Goal: Task Accomplishment & Management: Manage account settings

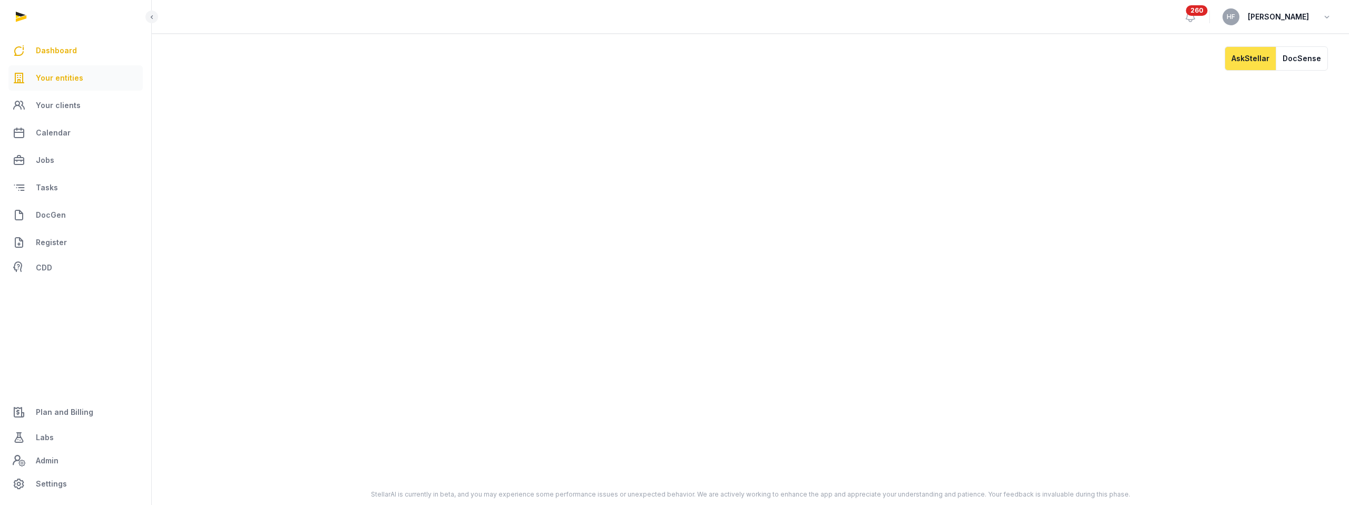
click at [80, 79] on span "Your entities" at bounding box center [59, 78] width 47 height 13
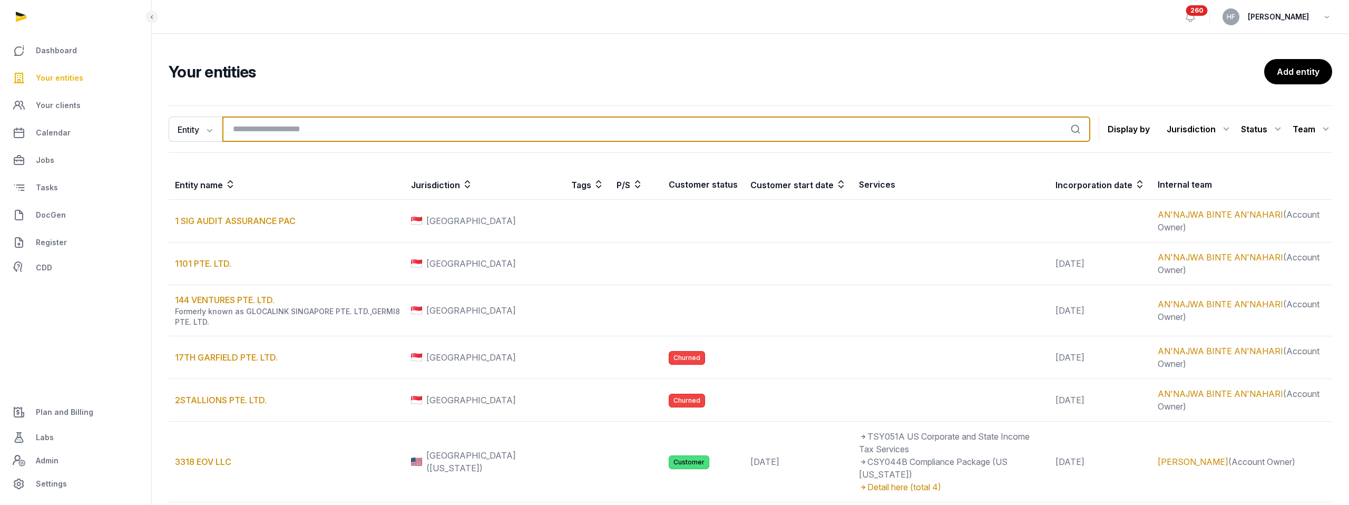
click at [279, 126] on input "search" at bounding box center [656, 128] width 868 height 25
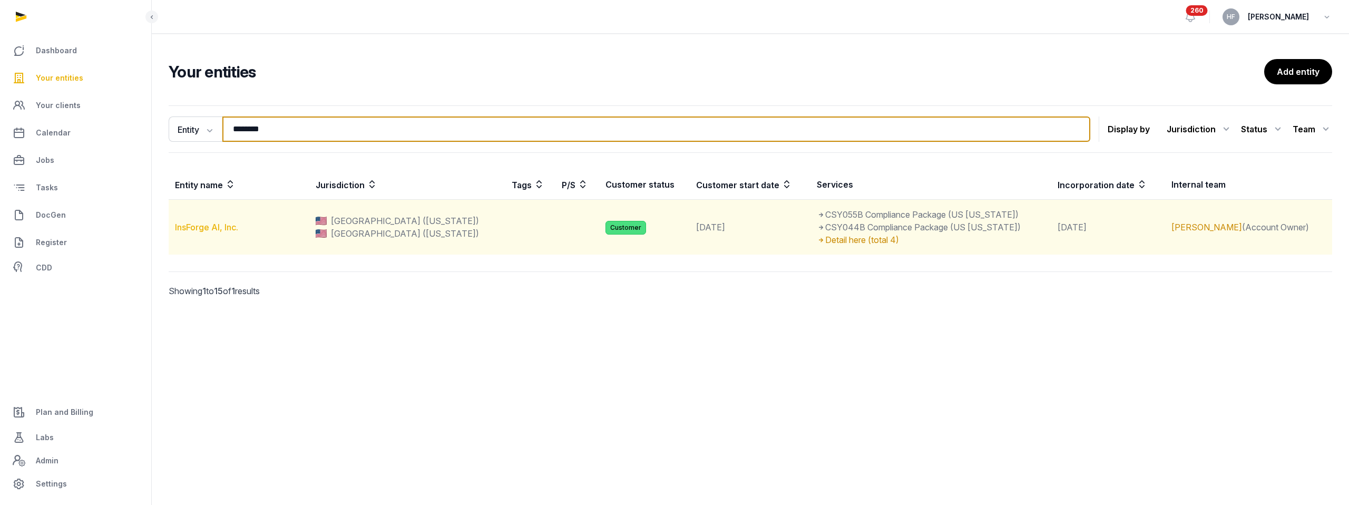
type input "********"
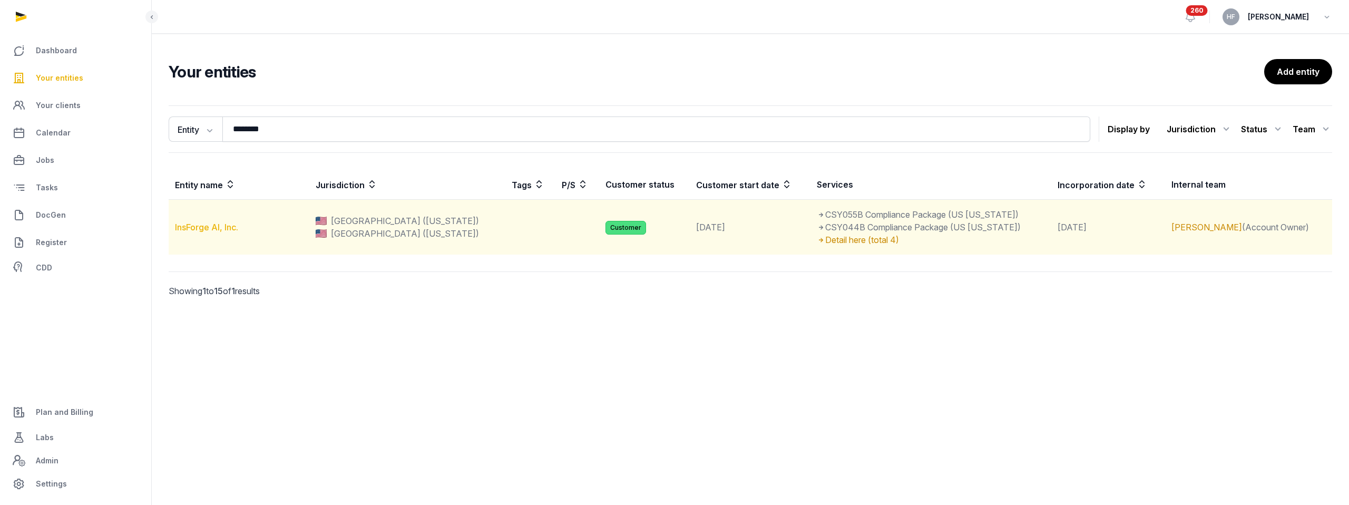
click at [211, 226] on link "InsForge AI, Inc." at bounding box center [206, 227] width 63 height 11
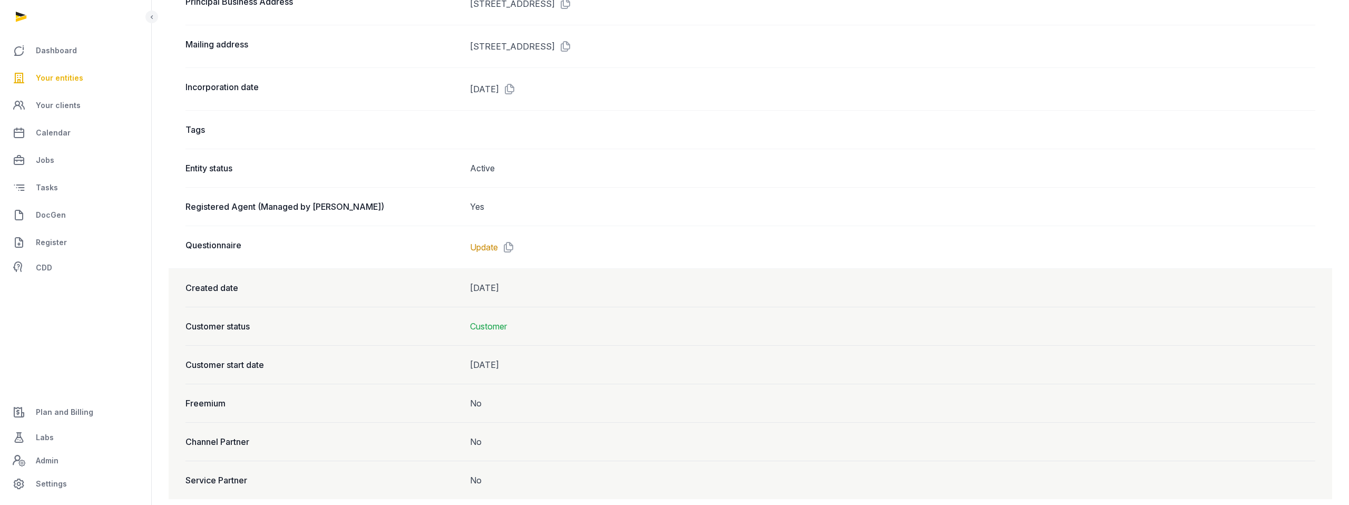
scroll to position [323, 0]
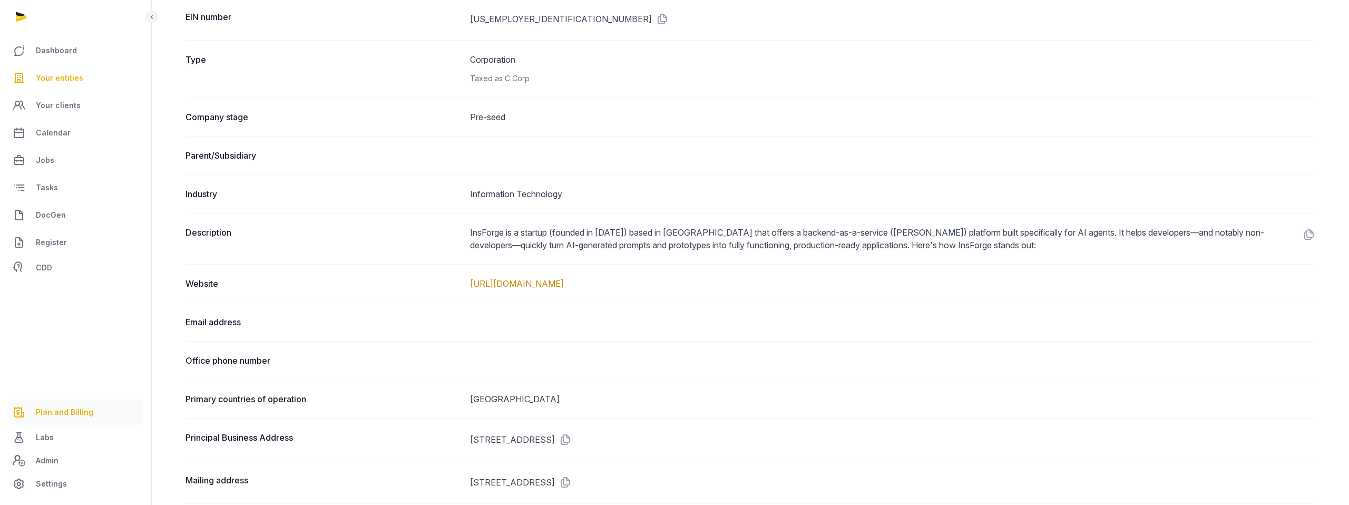
click at [66, 414] on span "Plan and Billing" at bounding box center [64, 412] width 57 height 13
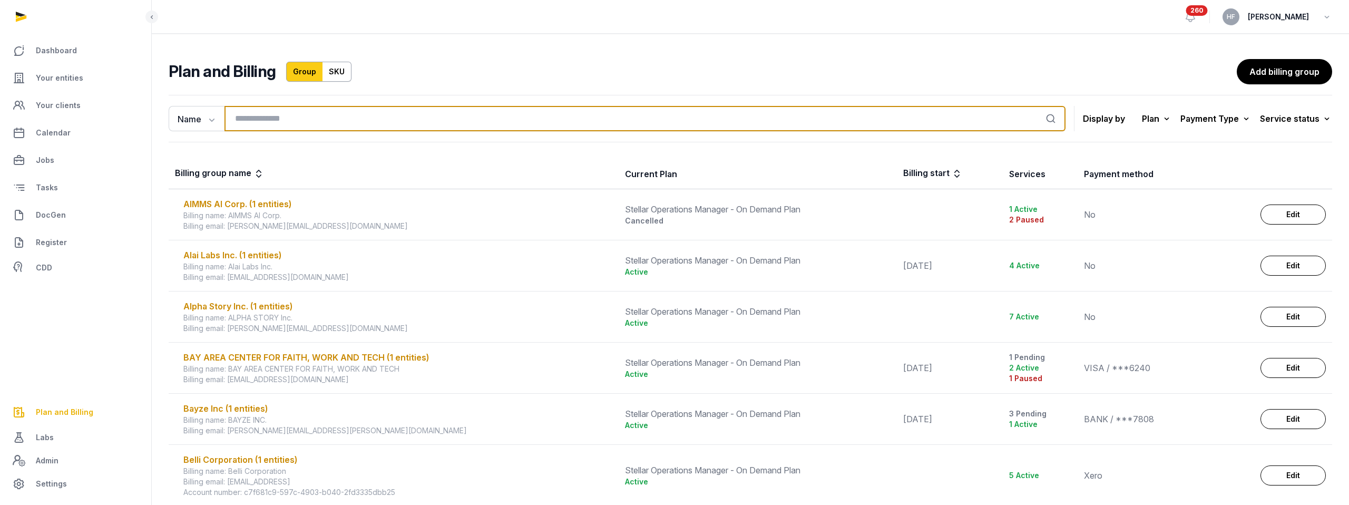
click at [287, 119] on input "search" at bounding box center [644, 118] width 841 height 25
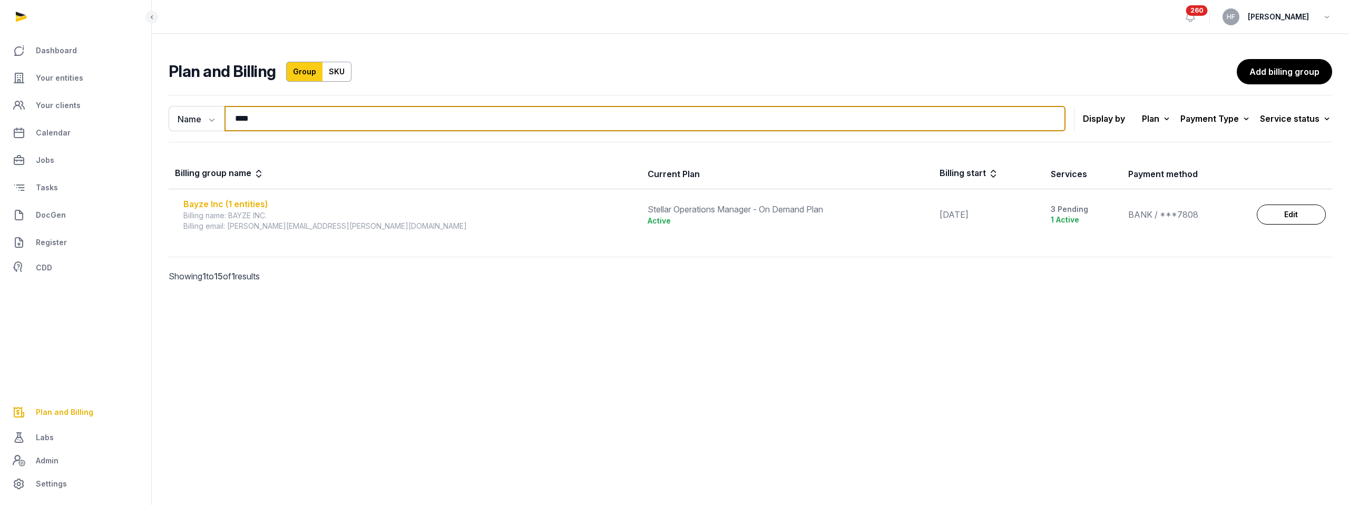
type input "****"
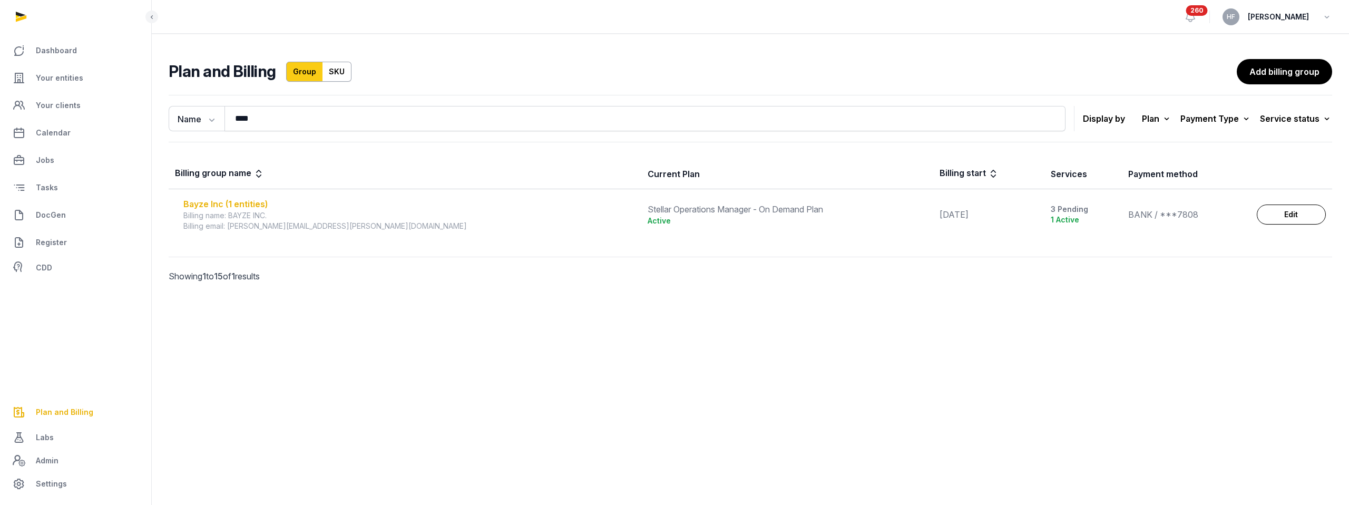
click at [257, 201] on div "Bayze Inc (1 entities)" at bounding box center [408, 204] width 451 height 13
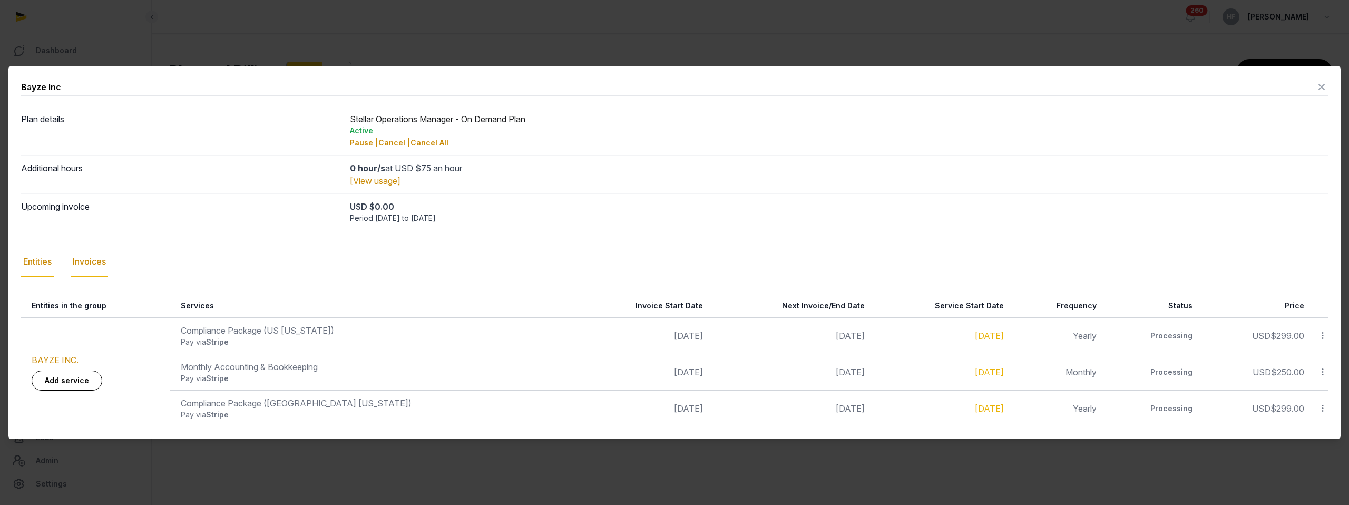
click at [96, 264] on div "Invoices" at bounding box center [89, 262] width 37 height 31
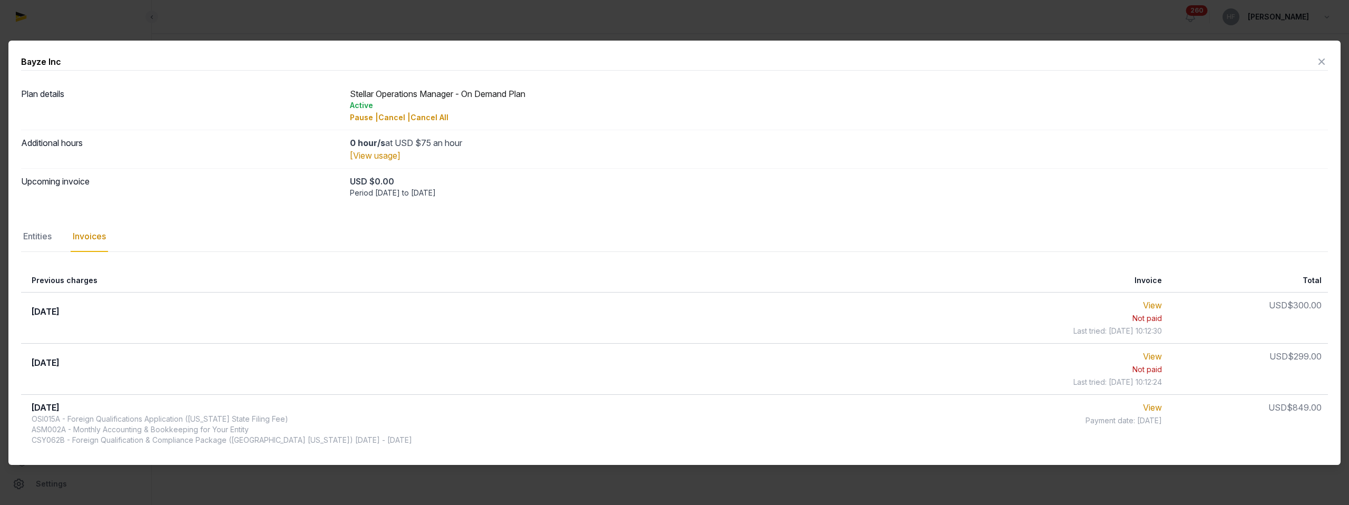
click at [1321, 56] on icon at bounding box center [1321, 61] width 13 height 17
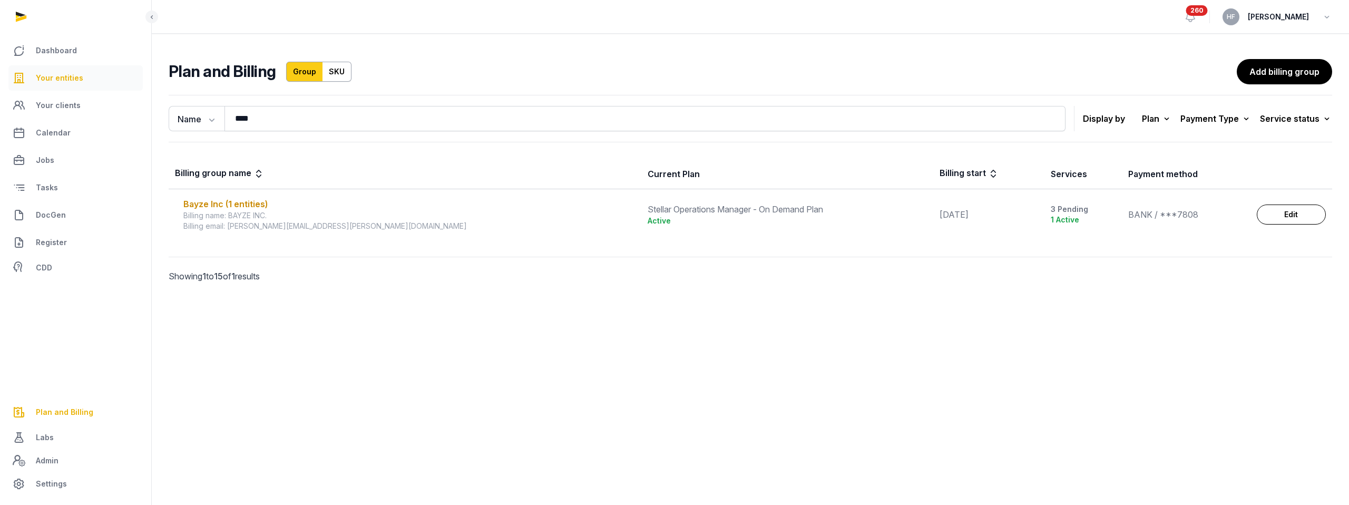
click at [13, 70] on icon at bounding box center [19, 78] width 13 height 17
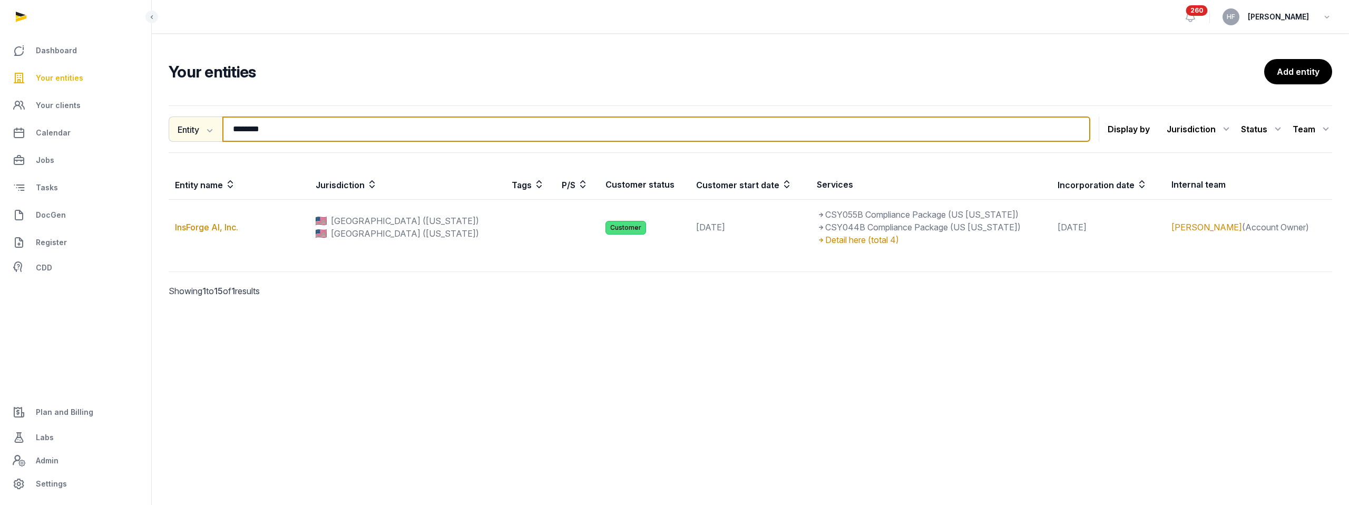
drag, startPoint x: 297, startPoint y: 126, endPoint x: 187, endPoint y: 126, distance: 109.6
click at [200, 126] on div "Entity Entity People Tags Services ******** Search" at bounding box center [629, 128] width 921 height 25
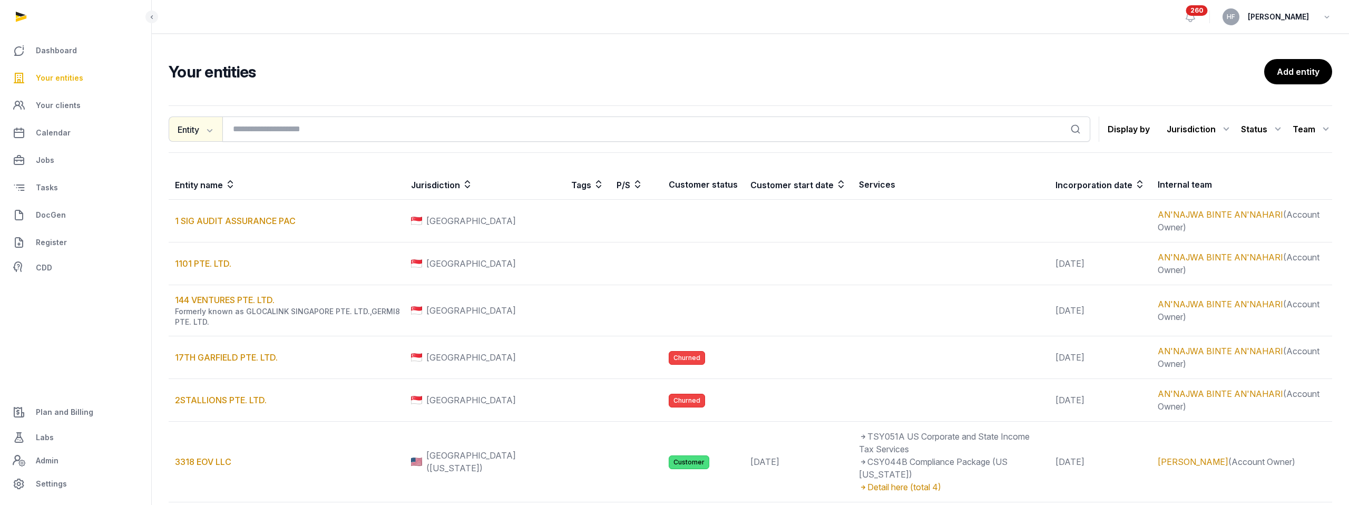
click at [208, 132] on icon "button" at bounding box center [208, 129] width 11 height 11
click at [198, 195] on div "Tags" at bounding box center [211, 194] width 84 height 21
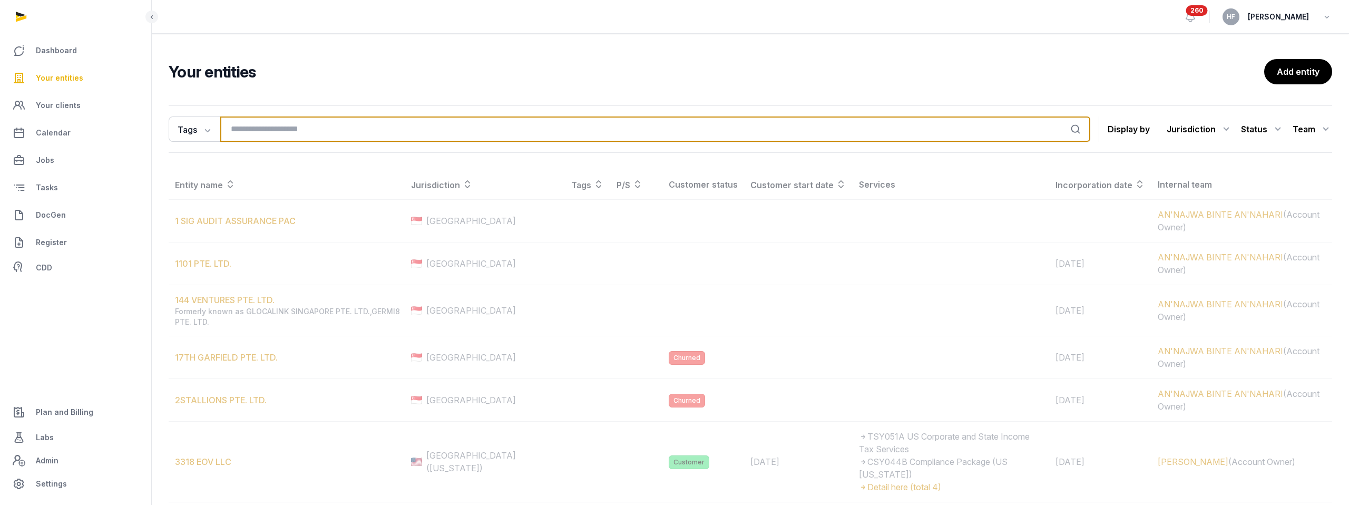
click at [262, 126] on input "search" at bounding box center [655, 128] width 870 height 25
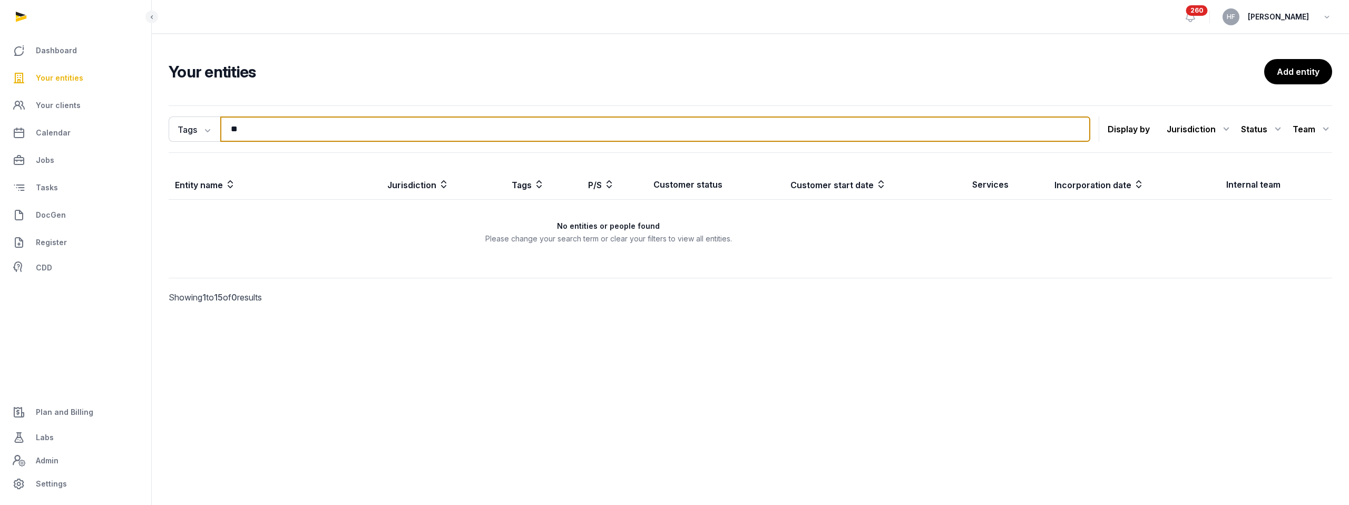
type input "*"
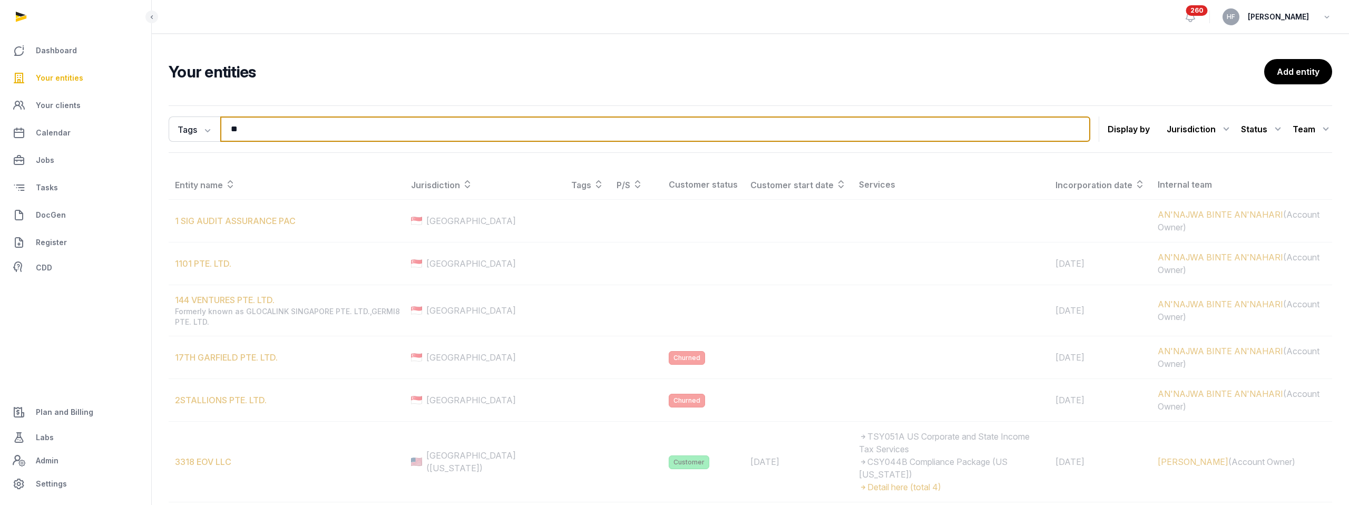
type input "**"
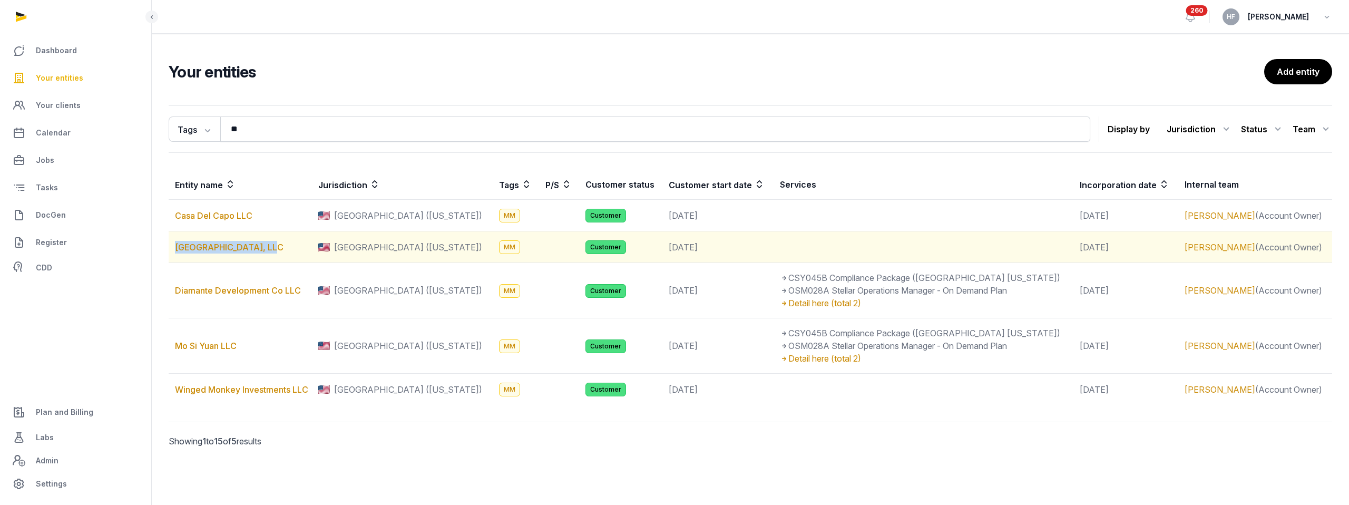
drag, startPoint x: 274, startPoint y: 246, endPoint x: 183, endPoint y: 239, distance: 91.4
click at [183, 239] on td "[GEOGRAPHIC_DATA], LLC" at bounding box center [240, 247] width 143 height 32
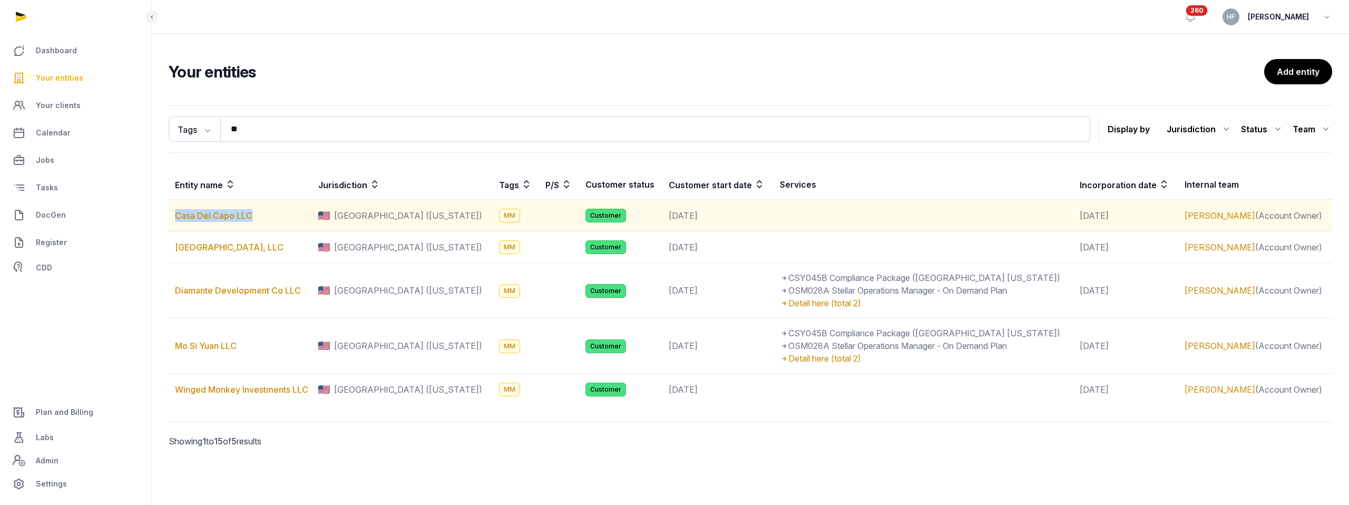
drag, startPoint x: 268, startPoint y: 216, endPoint x: 173, endPoint y: 215, distance: 94.8
click at [173, 215] on td "Casa Del Capo LLC" at bounding box center [240, 216] width 143 height 32
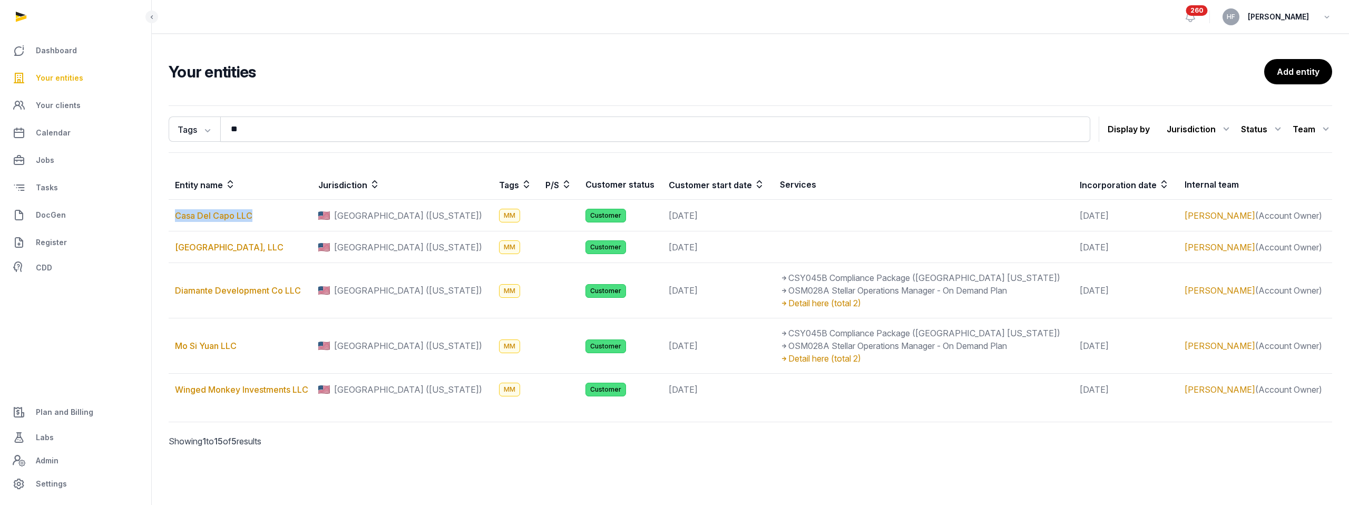
copy link "Casa Del Capo LLC"
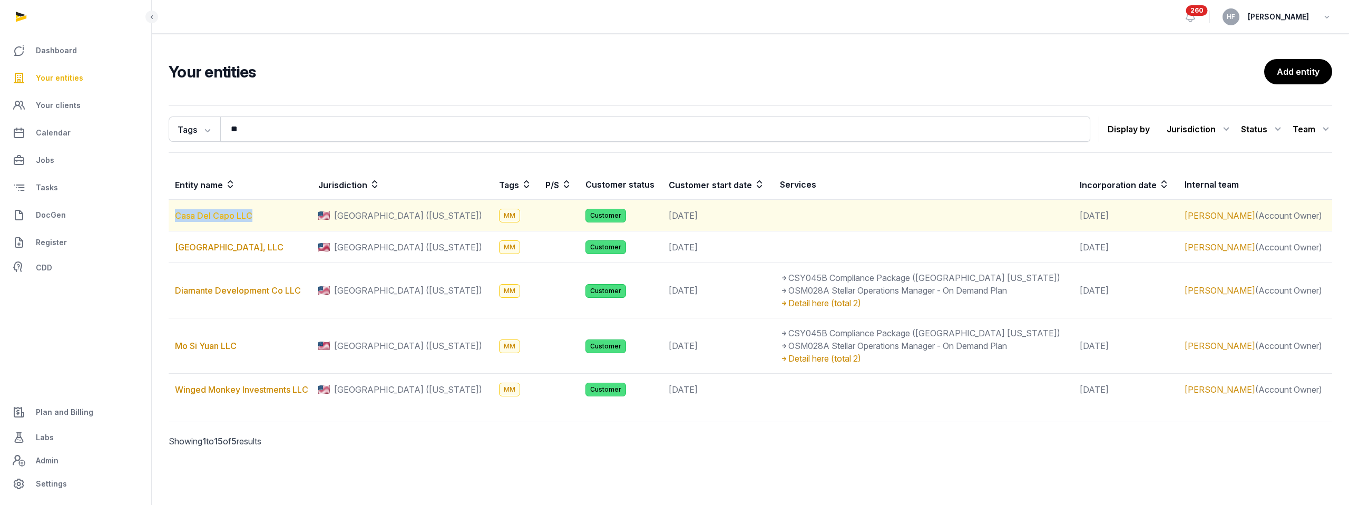
click at [233, 214] on link "Casa Del Capo LLC" at bounding box center [213, 215] width 77 height 11
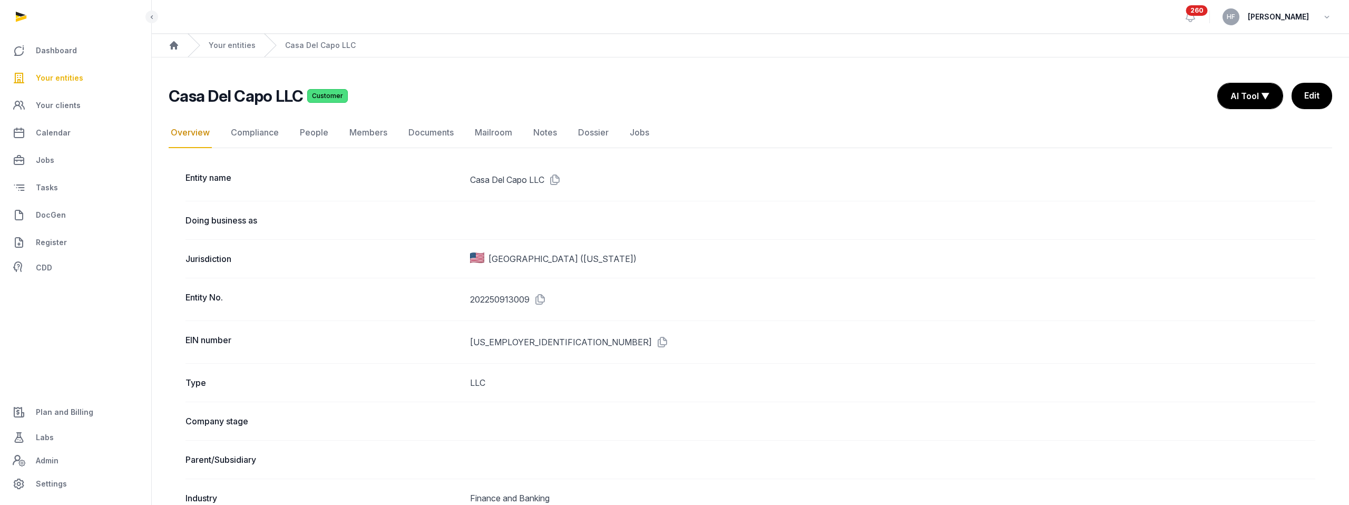
click at [226, 52] on div "Your entities" at bounding box center [222, 45] width 68 height 23
click at [232, 45] on link "Your entities" at bounding box center [232, 45] width 47 height 11
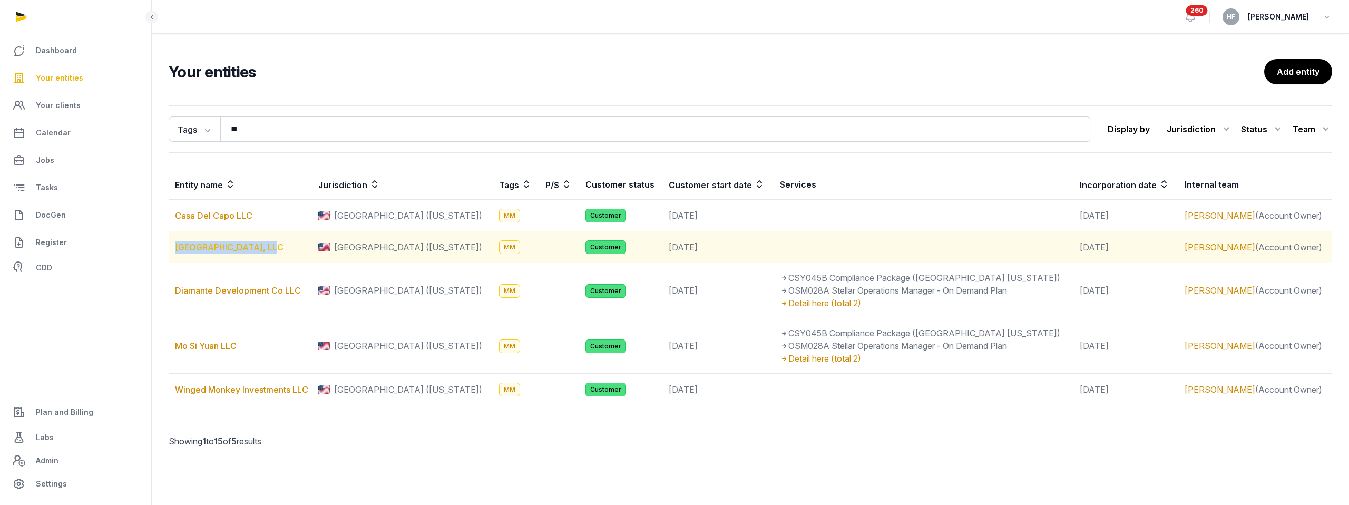
drag, startPoint x: 263, startPoint y: 247, endPoint x: 176, endPoint y: 247, distance: 86.9
click at [176, 247] on td "[GEOGRAPHIC_DATA], LLC" at bounding box center [240, 247] width 143 height 32
copy link "[GEOGRAPHIC_DATA], LLC"
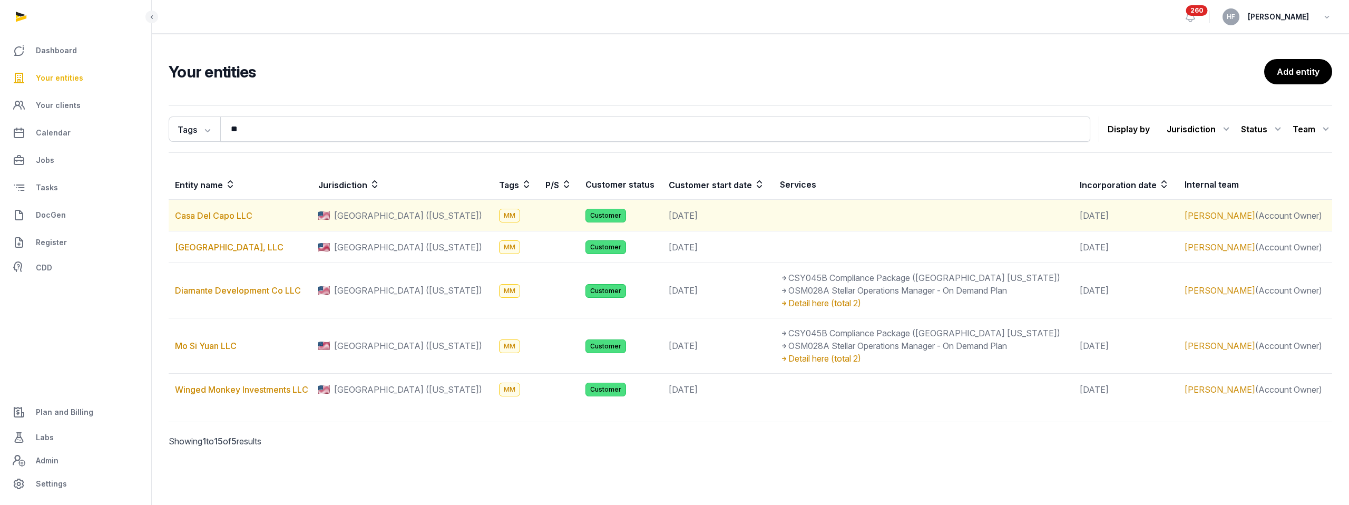
click at [282, 228] on td "Casa Del Capo LLC" at bounding box center [240, 216] width 143 height 32
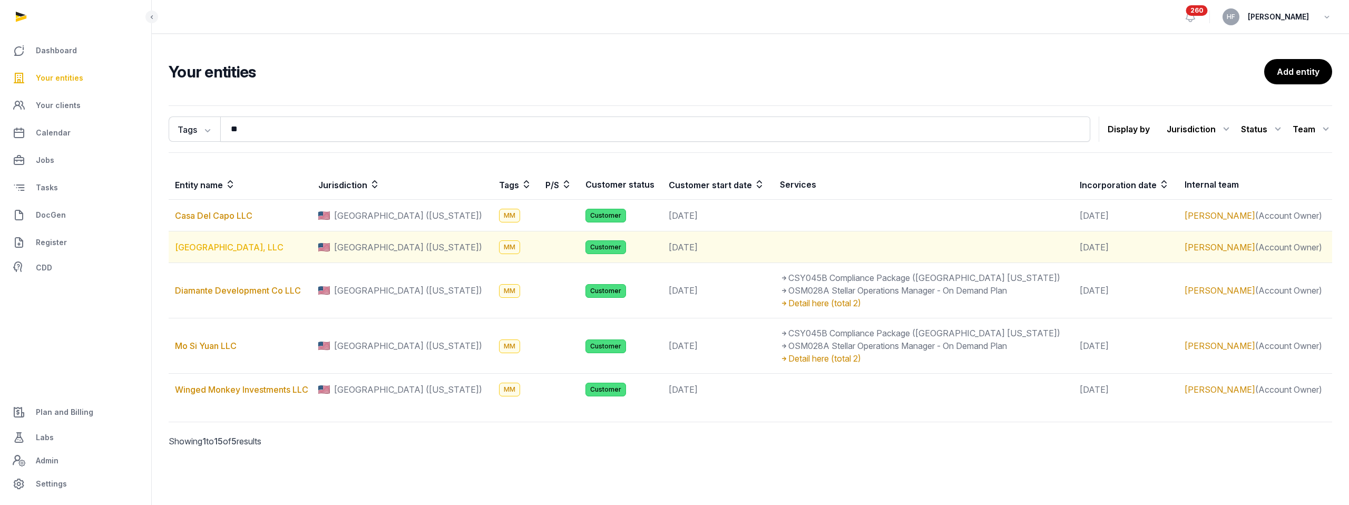
click at [252, 248] on link "[GEOGRAPHIC_DATA], LLC" at bounding box center [229, 247] width 109 height 11
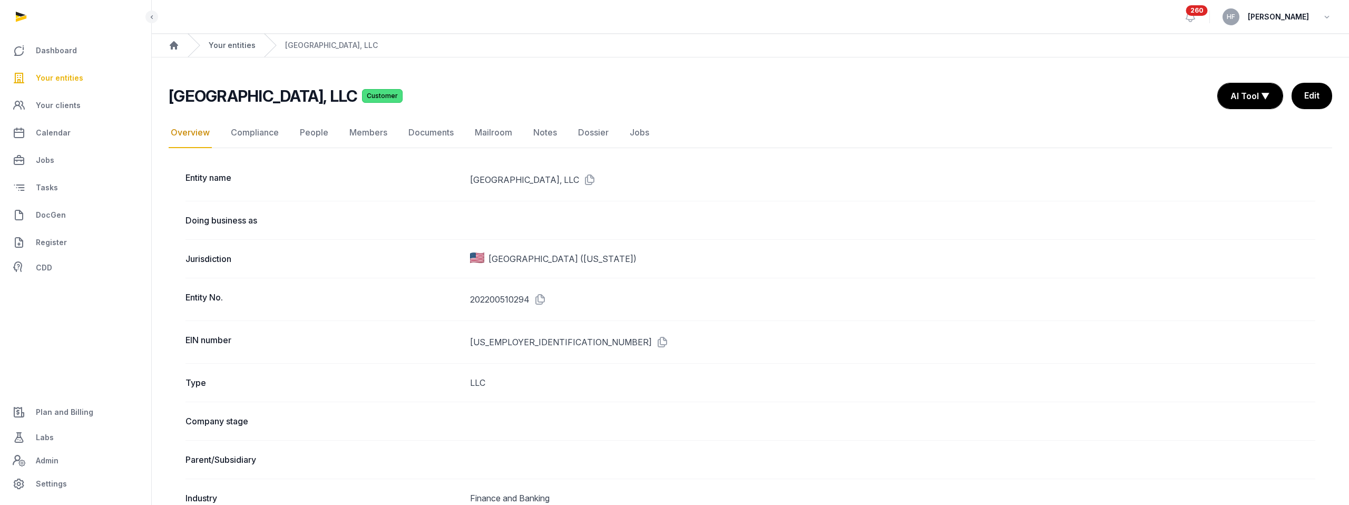
click at [237, 43] on link "Your entities" at bounding box center [232, 45] width 47 height 11
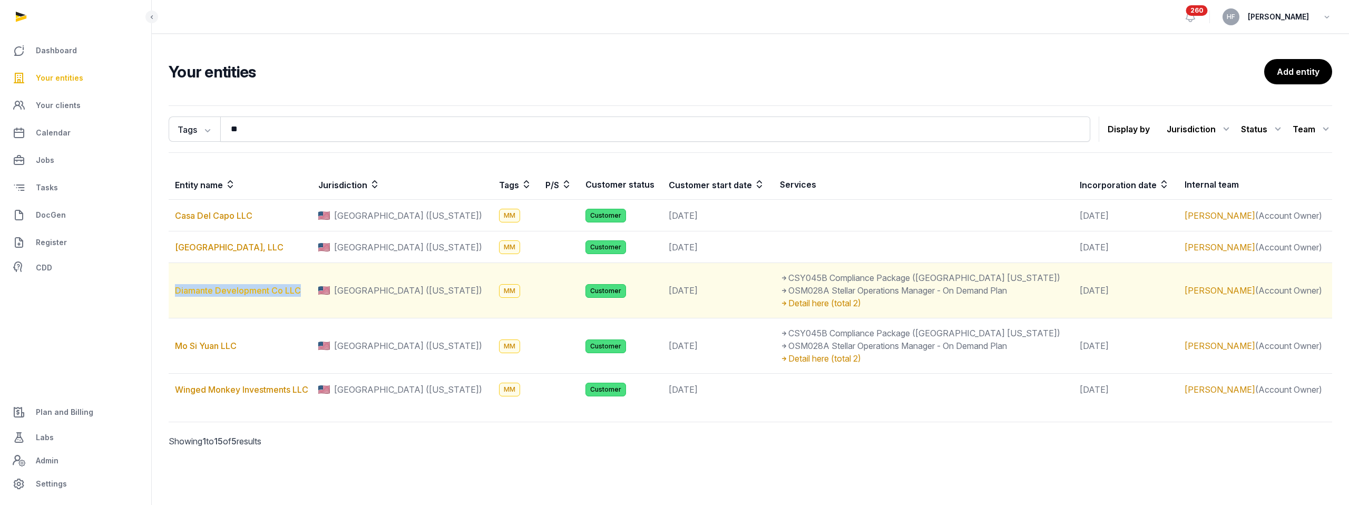
drag, startPoint x: 302, startPoint y: 291, endPoint x: 175, endPoint y: 287, distance: 126.5
click at [175, 287] on td "Diamante Development Co LLC" at bounding box center [240, 290] width 143 height 55
copy link "Diamante Development Co LLC"
click at [261, 285] on link "Diamante Development Co LLC" at bounding box center [238, 290] width 126 height 11
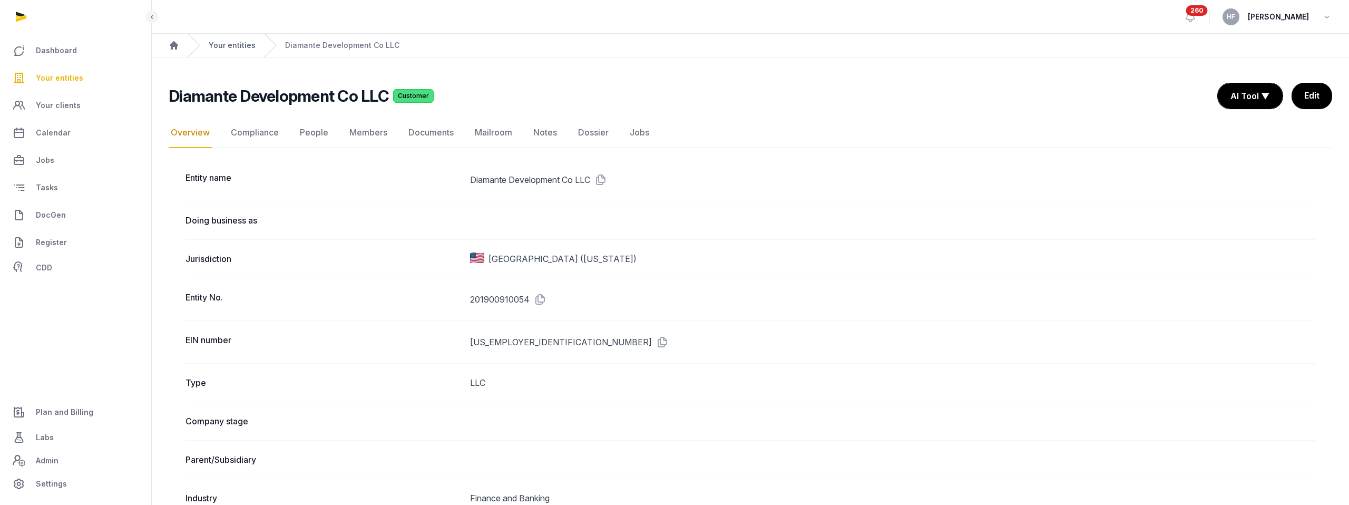
click at [226, 41] on link "Your entities" at bounding box center [232, 45] width 47 height 11
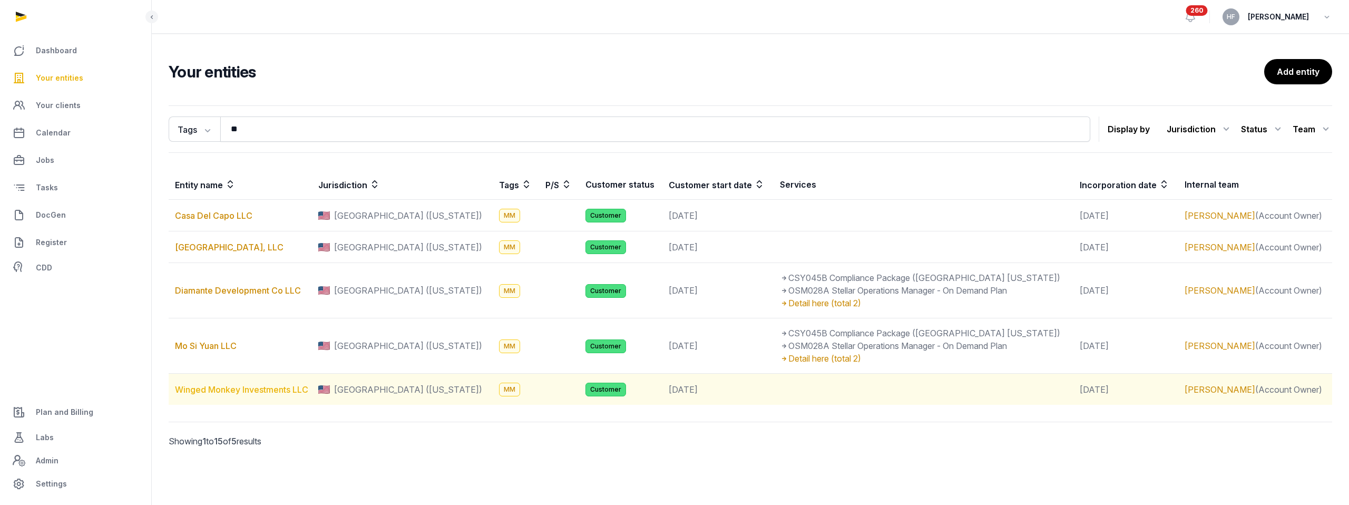
click at [229, 391] on link "Winged Monkey Investments LLC" at bounding box center [241, 389] width 133 height 11
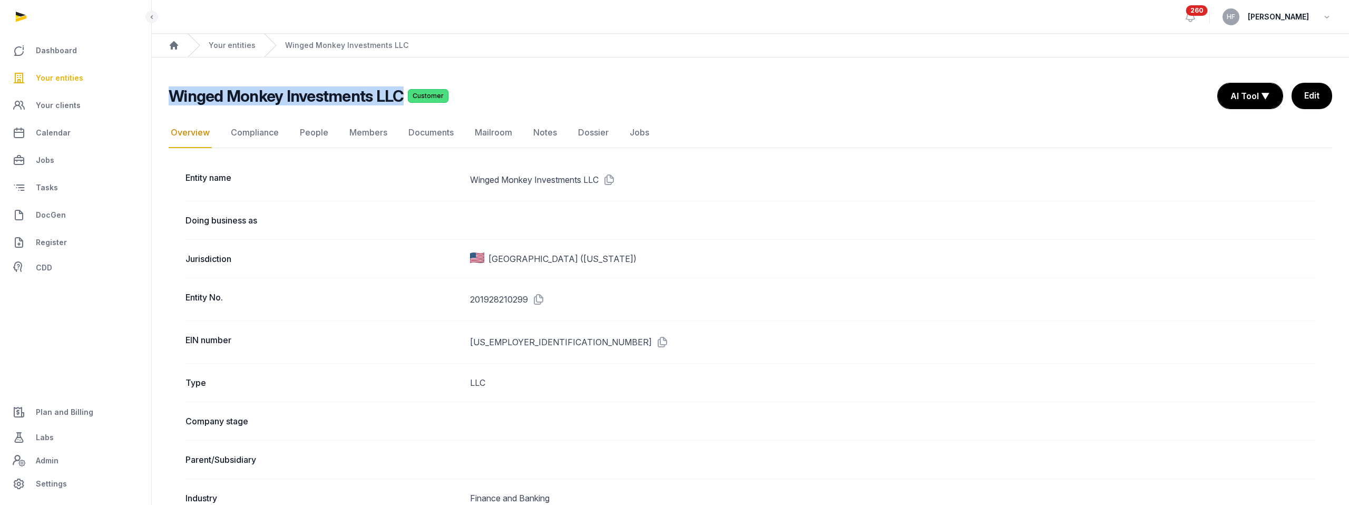
drag, startPoint x: 401, startPoint y: 99, endPoint x: 158, endPoint y: 91, distance: 243.0
copy h2 "Winged Monkey Investments LLC"
click at [84, 410] on span "Plan and Billing" at bounding box center [64, 412] width 57 height 13
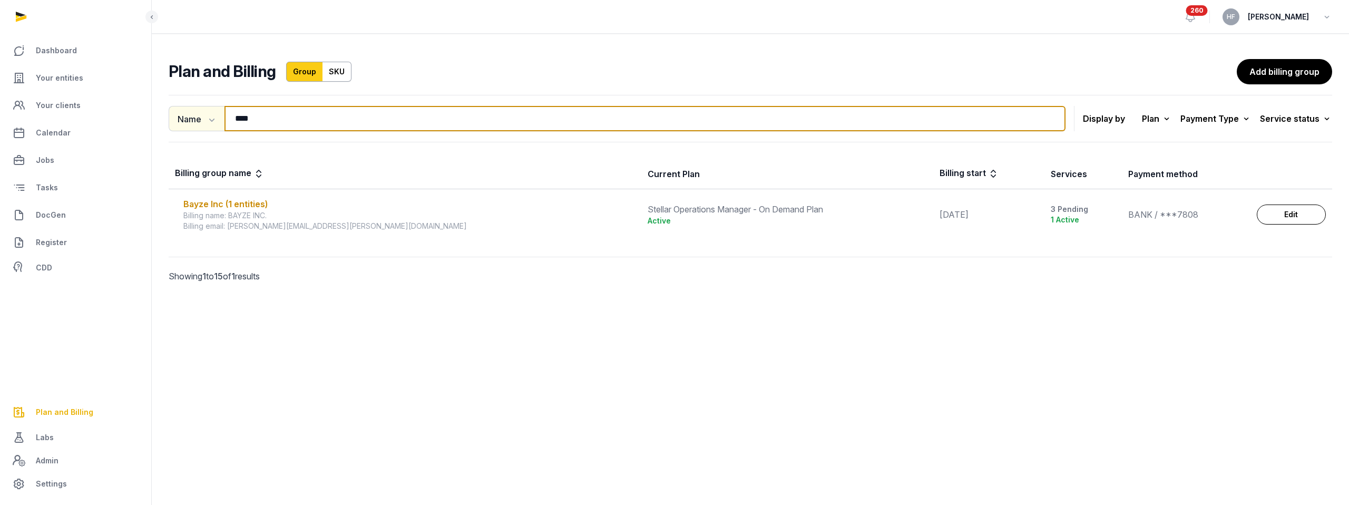
drag, startPoint x: 268, startPoint y: 117, endPoint x: 191, endPoint y: 117, distance: 76.4
click at [193, 117] on div "Name Name Email **** Search" at bounding box center [617, 118] width 897 height 25
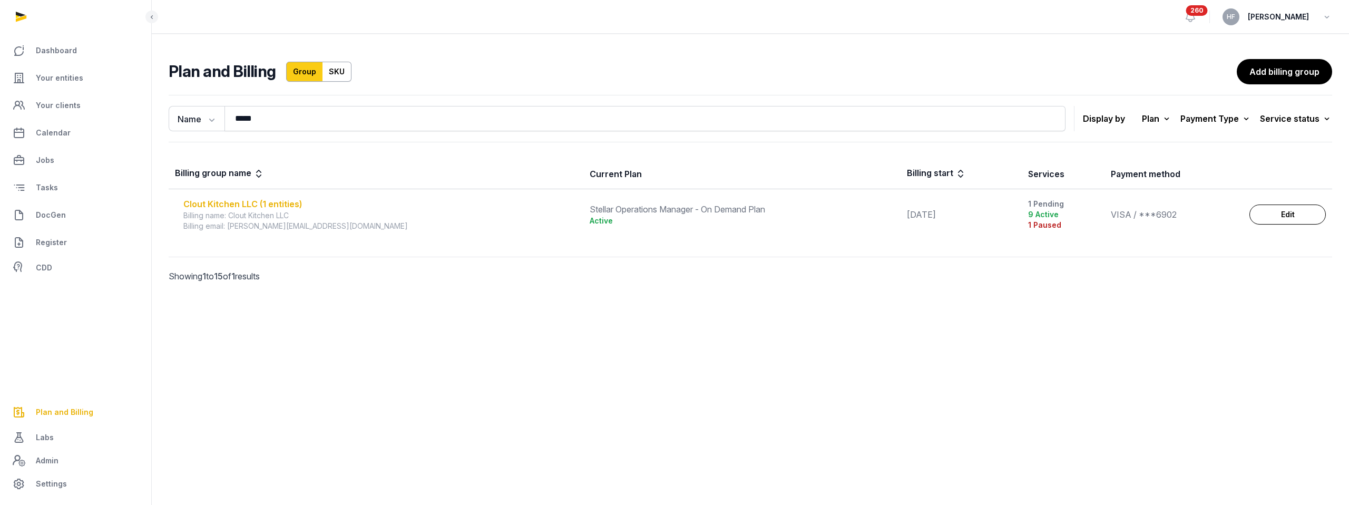
click at [282, 203] on div "Clout Kitchen LLC (1 entities)" at bounding box center [380, 204] width 394 height 13
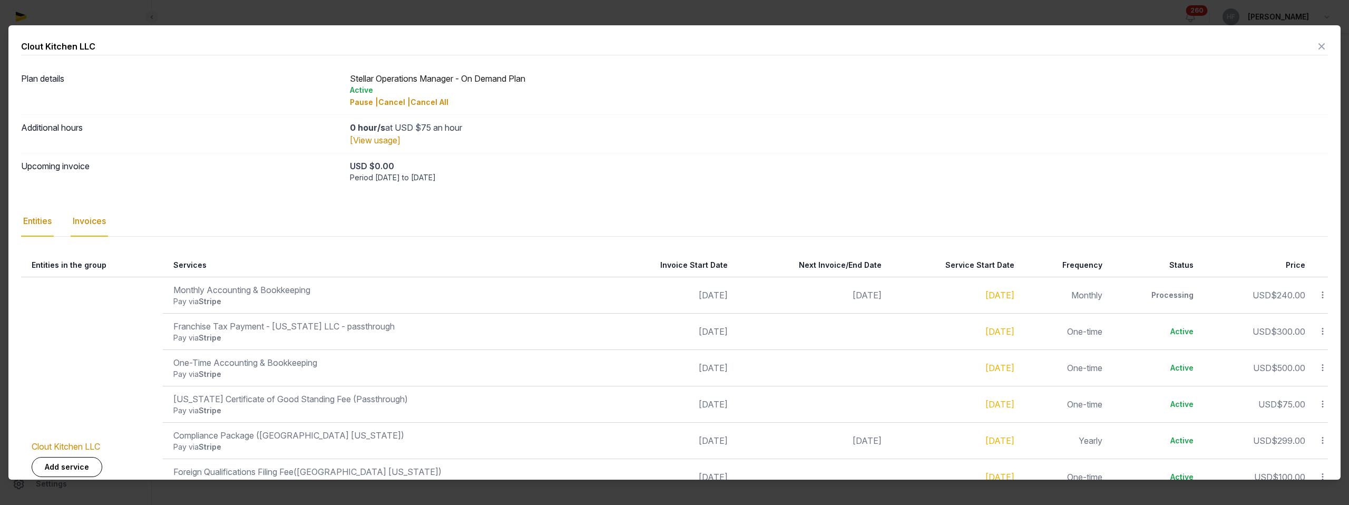
click at [95, 218] on div "Invoices" at bounding box center [89, 221] width 37 height 31
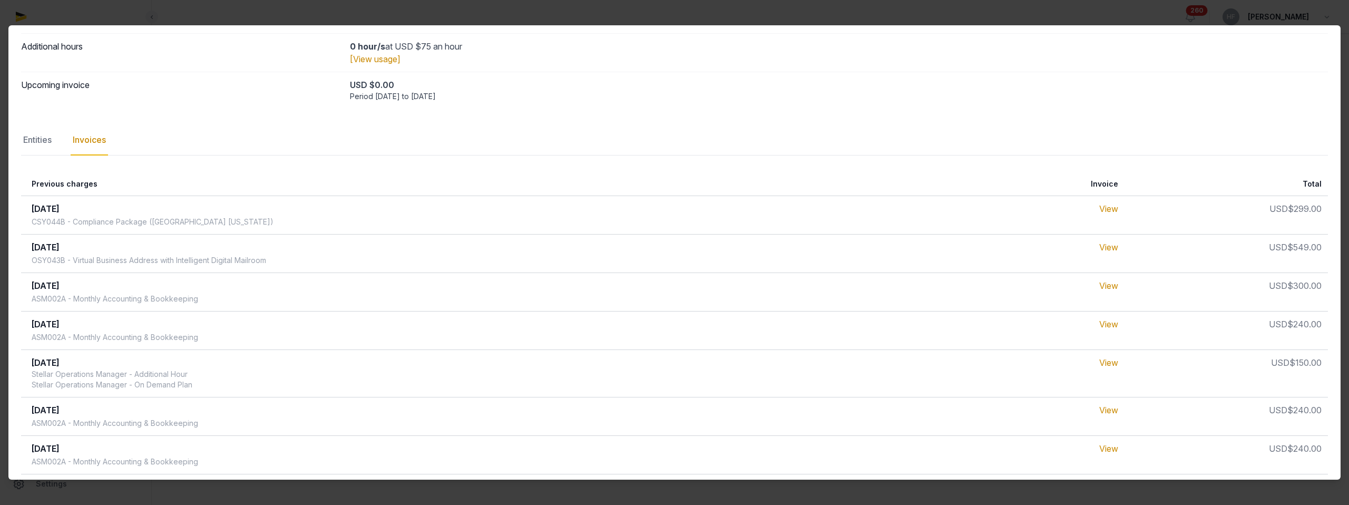
scroll to position [83, 0]
click at [44, 141] on div "Entities" at bounding box center [37, 138] width 33 height 31
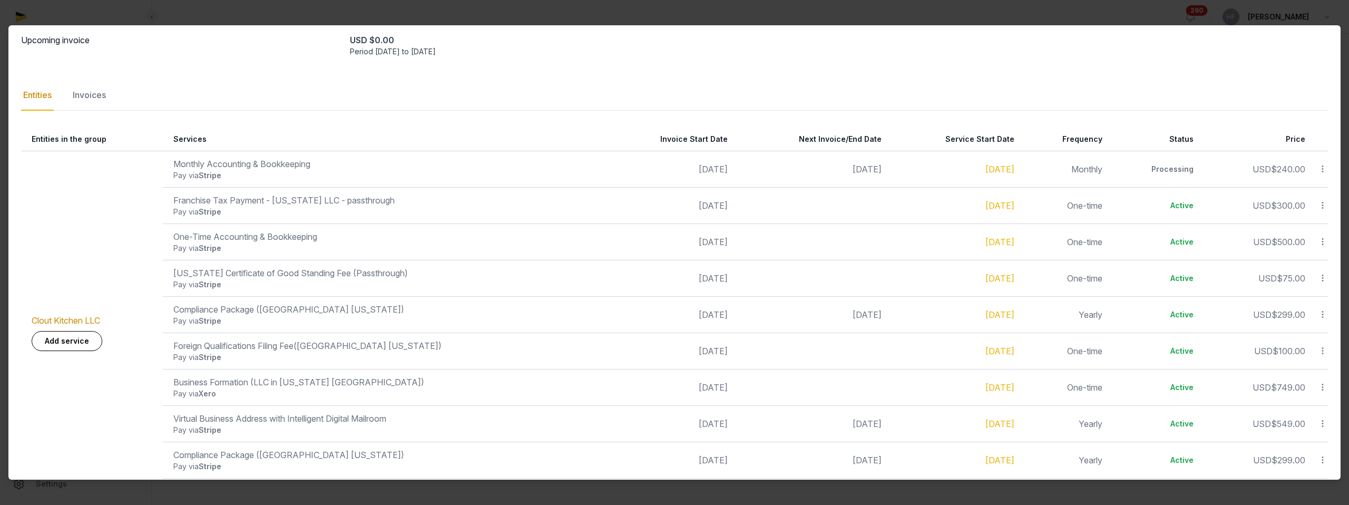
scroll to position [115, 0]
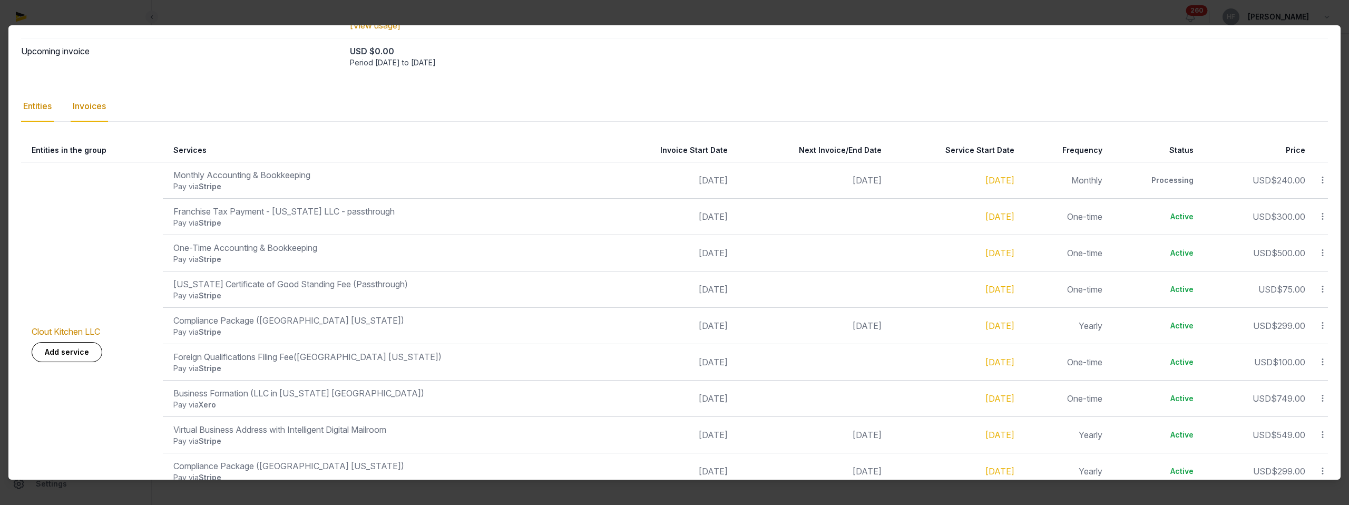
click at [96, 104] on div "Invoices" at bounding box center [89, 106] width 37 height 31
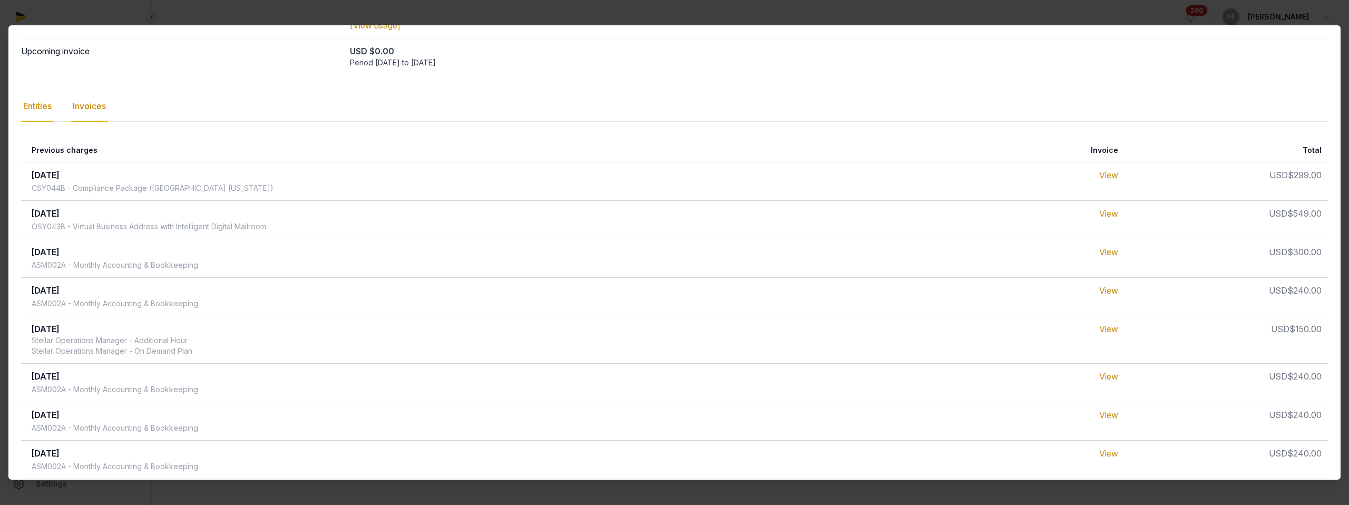
click at [44, 109] on div "Entities" at bounding box center [37, 106] width 33 height 31
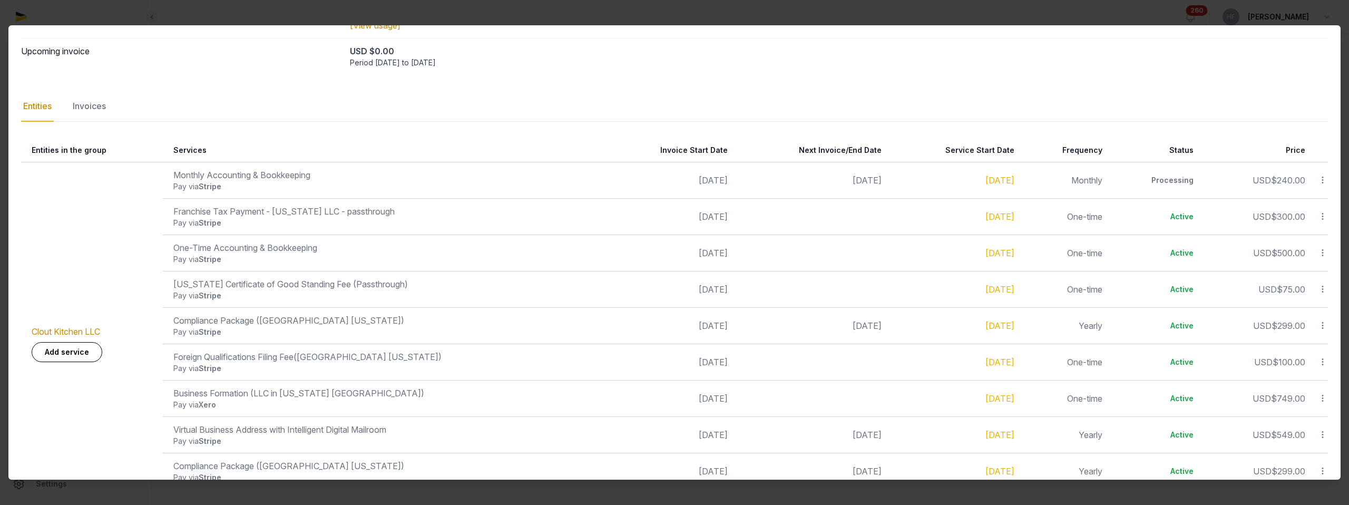
click at [1080, 201] on td "One-time" at bounding box center [1064, 216] width 88 height 36
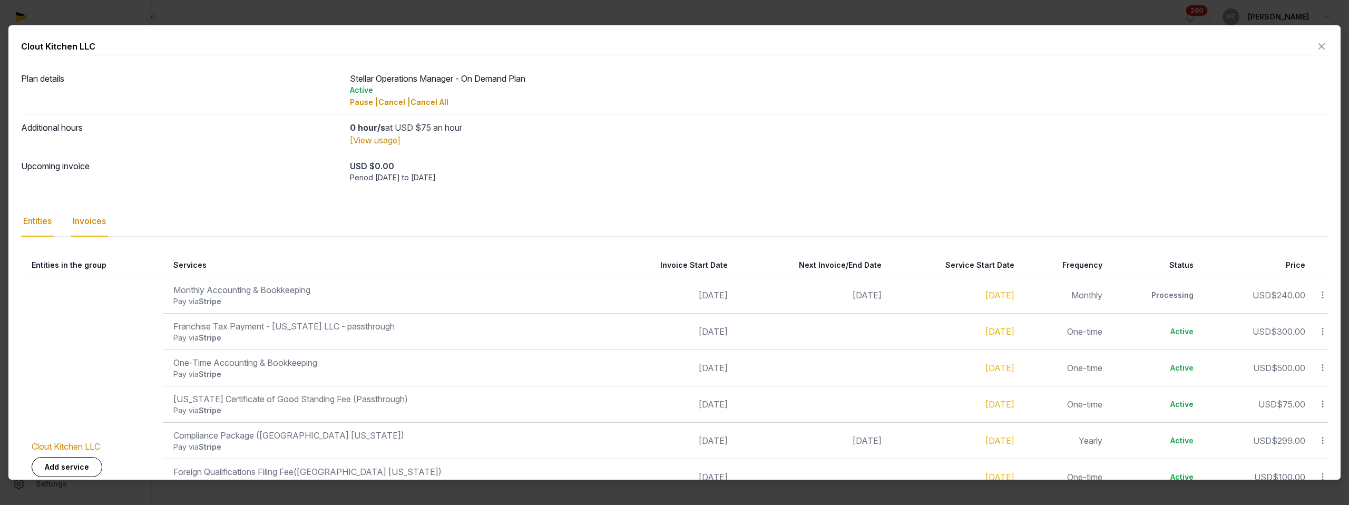
click at [99, 224] on div "Invoices" at bounding box center [89, 221] width 37 height 31
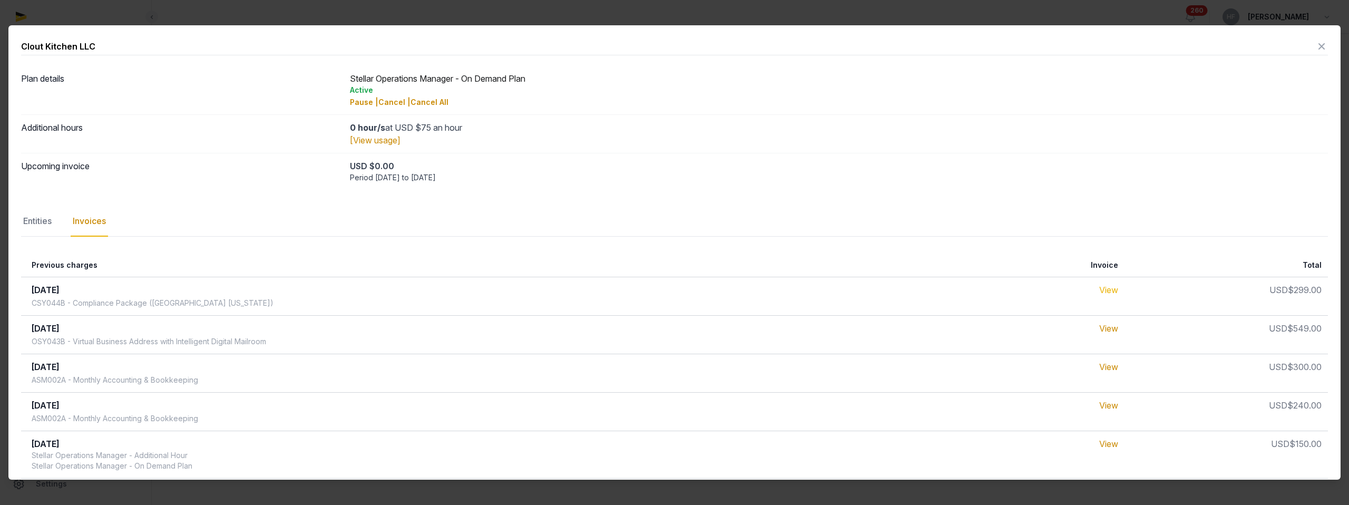
click at [1118, 291] on link "View" at bounding box center [1108, 289] width 19 height 11
click at [1317, 47] on icon at bounding box center [1321, 46] width 13 height 17
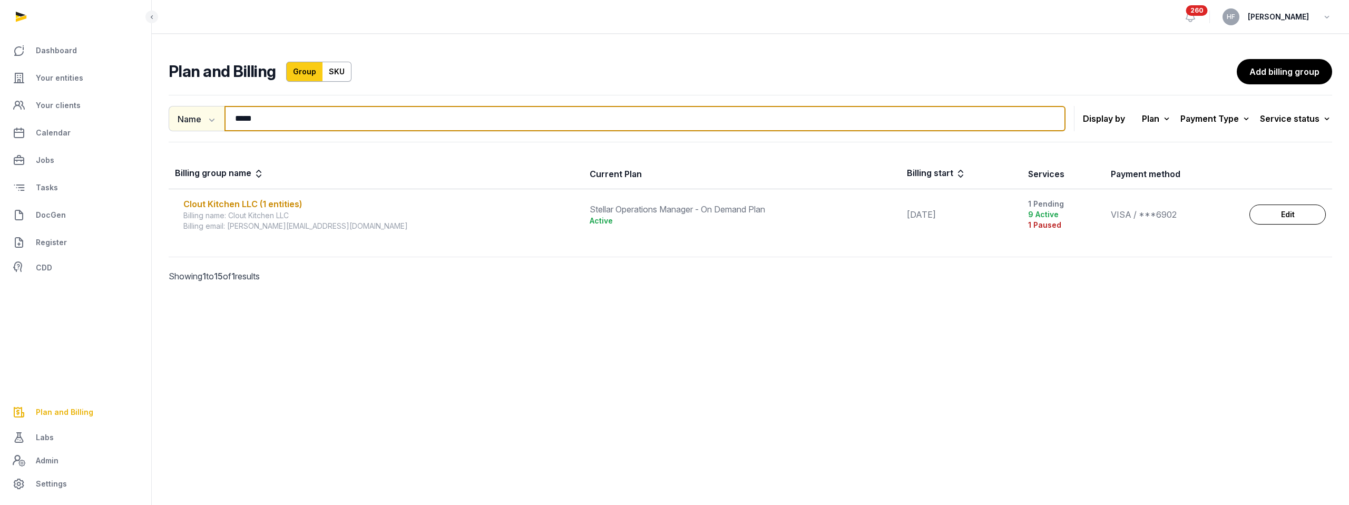
drag, startPoint x: 268, startPoint y: 123, endPoint x: 189, endPoint y: 120, distance: 79.1
click at [192, 120] on div "Name Name Email ***** Search" at bounding box center [617, 118] width 897 height 25
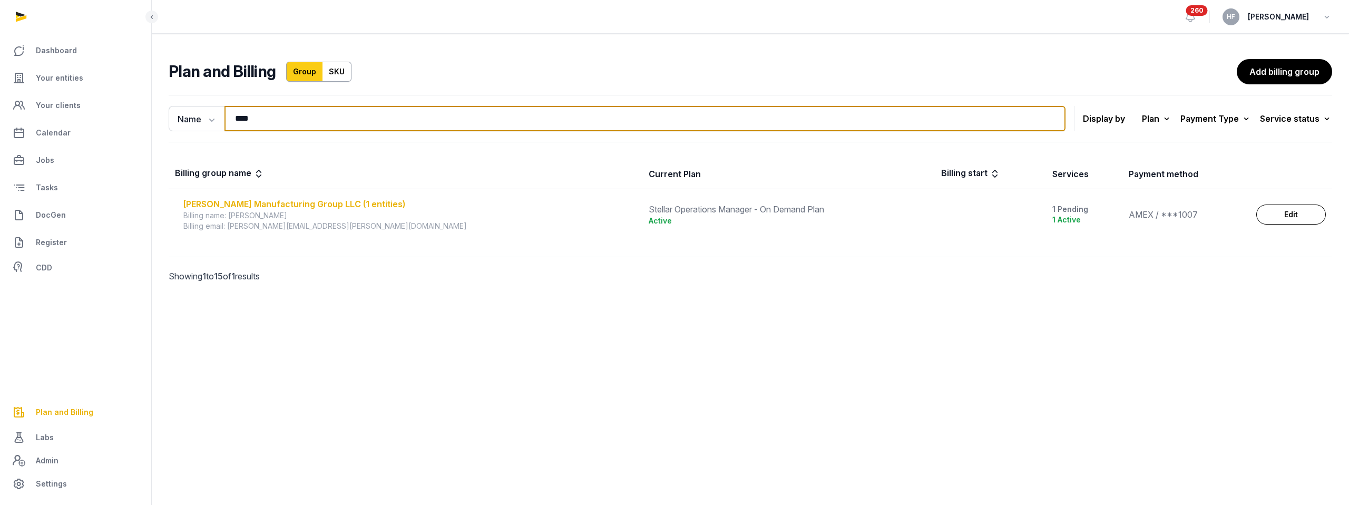
type input "****"
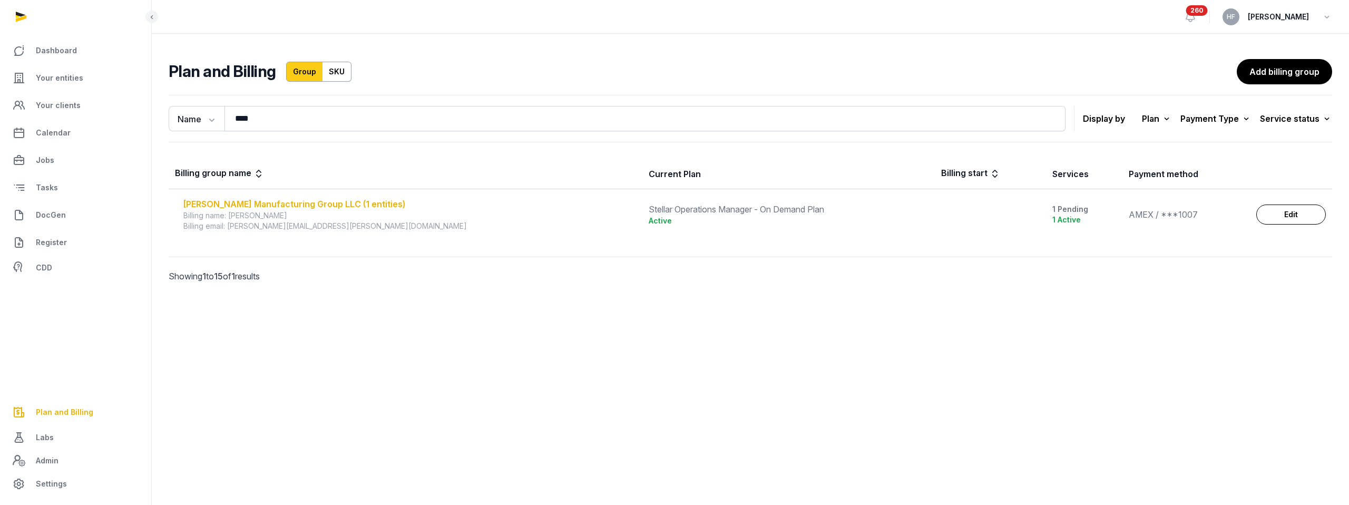
click at [297, 203] on div "[PERSON_NAME] Manufacturing Group LLC (1 entities)" at bounding box center [409, 204] width 453 height 13
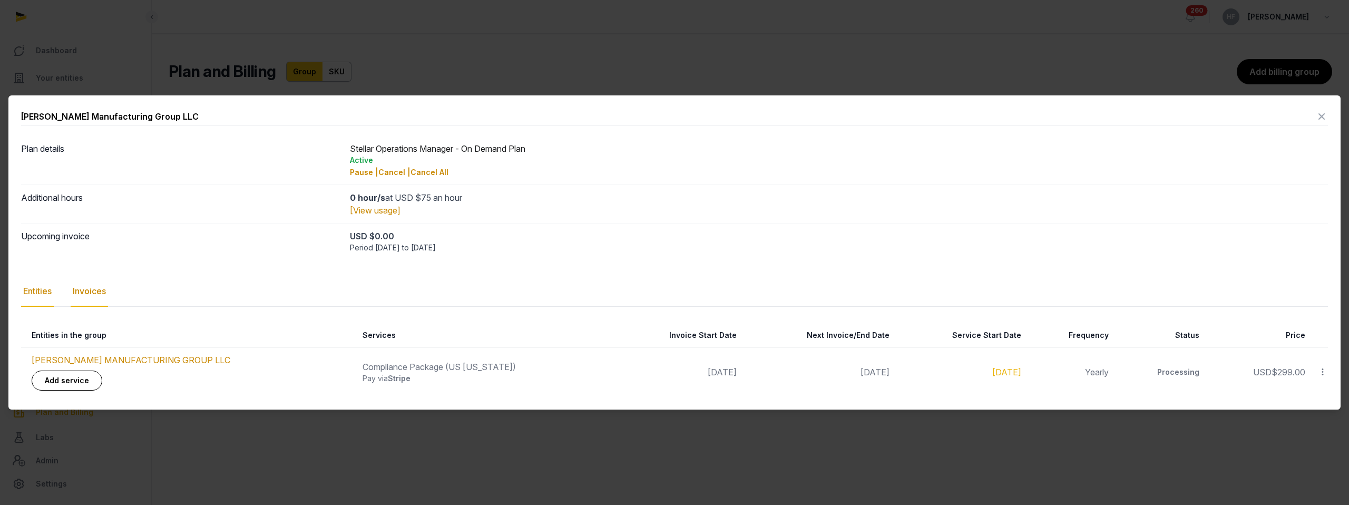
click at [105, 291] on div "Invoices" at bounding box center [89, 291] width 37 height 31
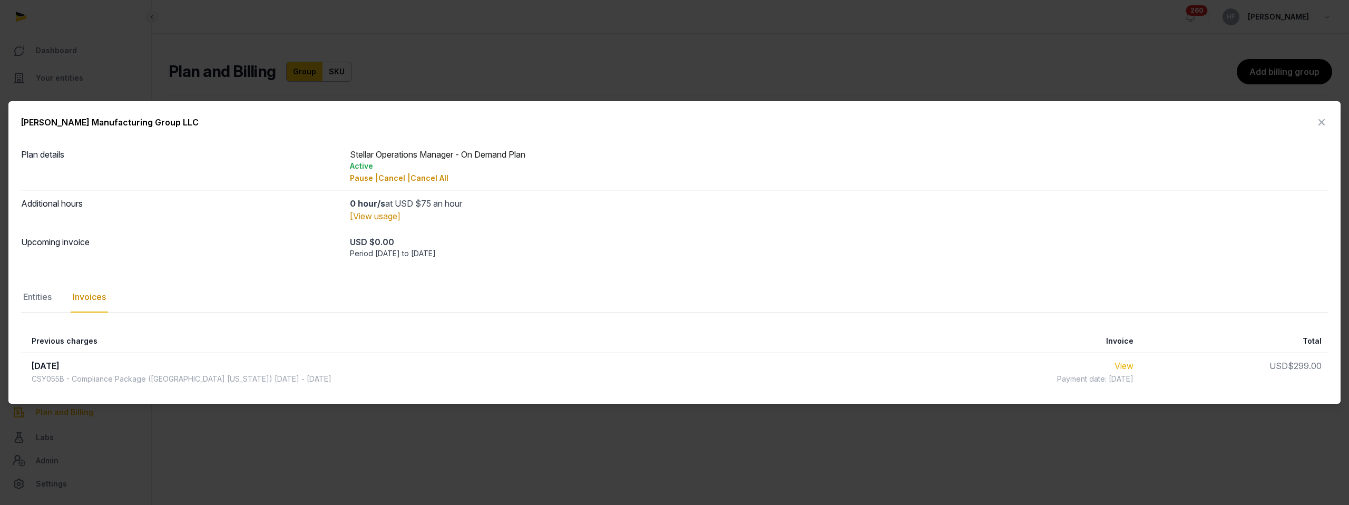
click at [1114, 363] on link "View" at bounding box center [1123, 365] width 19 height 11
click at [1323, 120] on icon at bounding box center [1321, 122] width 13 height 17
